Goal: Information Seeking & Learning: Learn about a topic

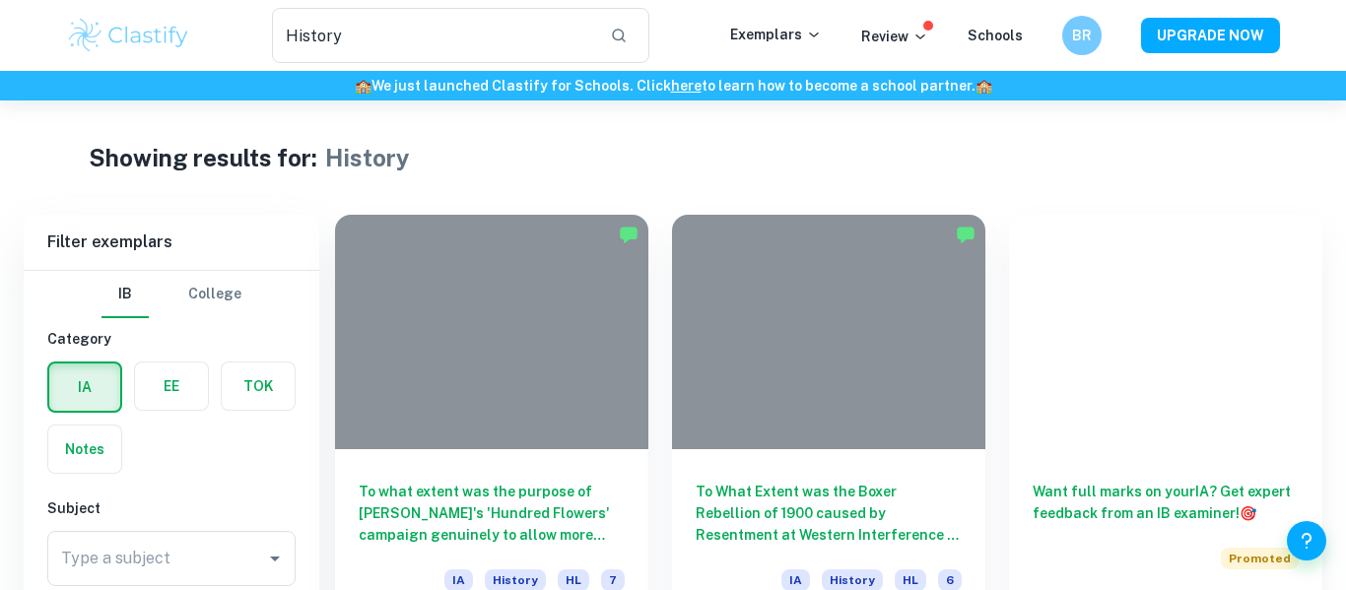
scroll to position [2891, 0]
